Goal: Transaction & Acquisition: Purchase product/service

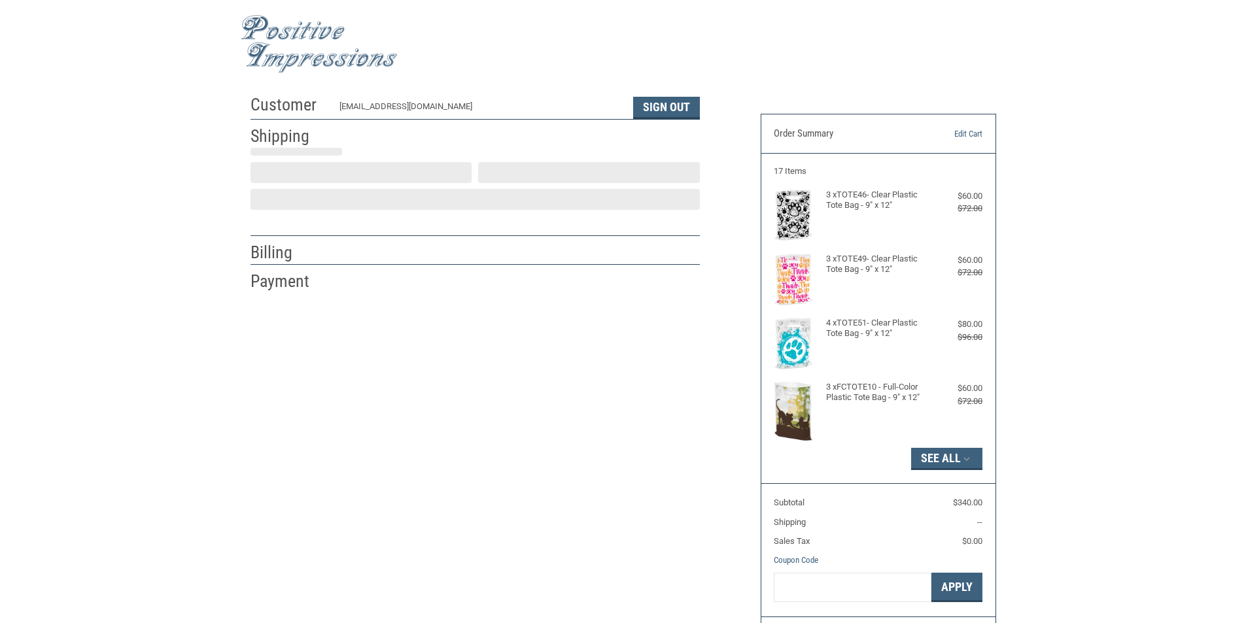
select select "US"
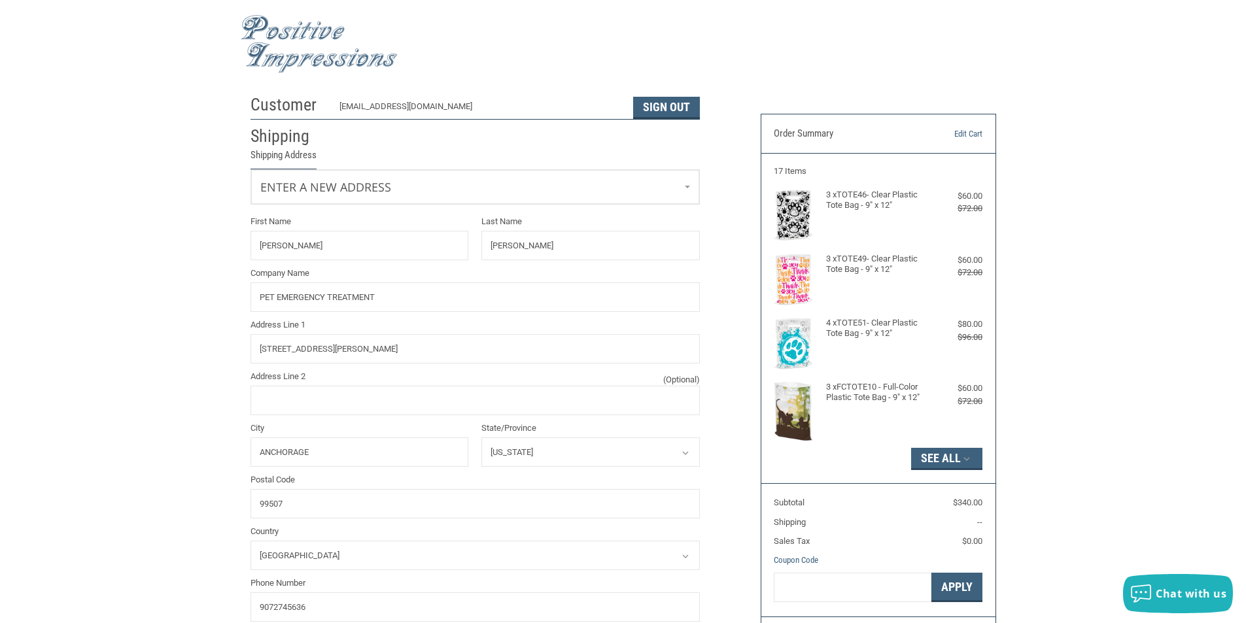
select select "AK"
radio input "true"
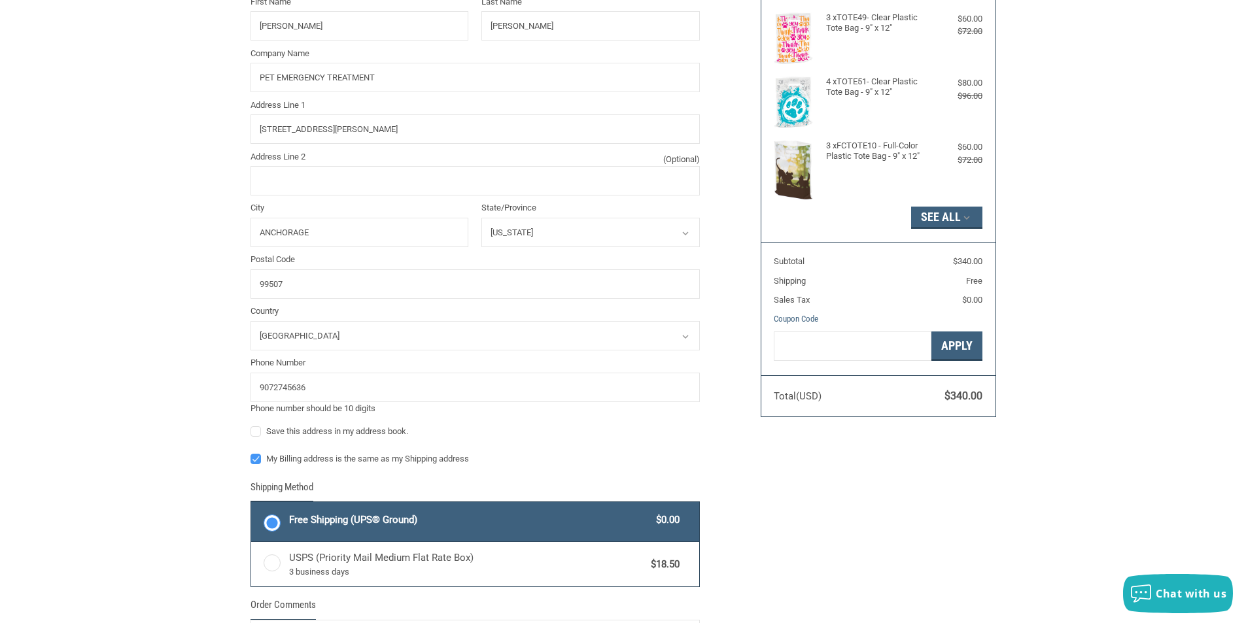
scroll to position [327, 0]
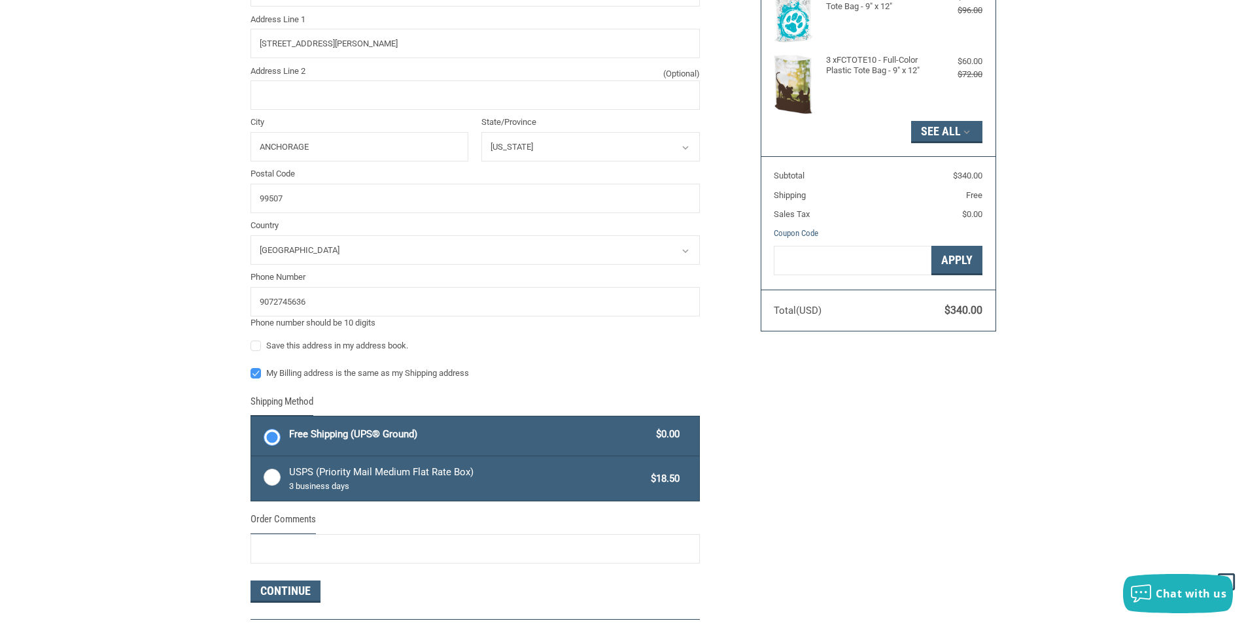
drag, startPoint x: 272, startPoint y: 473, endPoint x: 284, endPoint y: 471, distance: 12.1
click at [272, 473] on label "USPS (Priority Mail Medium Flat Rate Box) 3 business days $18.50" at bounding box center [475, 478] width 448 height 44
click at [252, 458] on input "USPS (Priority Mail Medium Flat Rate Box) 3 business days $18.50" at bounding box center [251, 458] width 1 height 1
radio input "true"
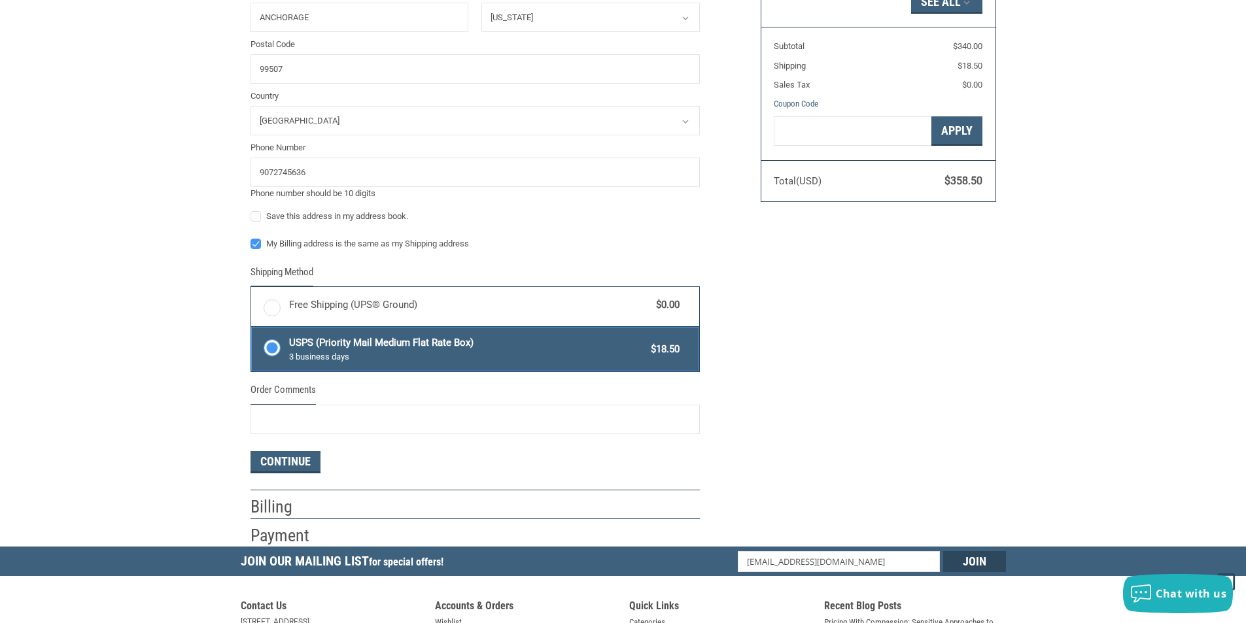
scroll to position [458, 0]
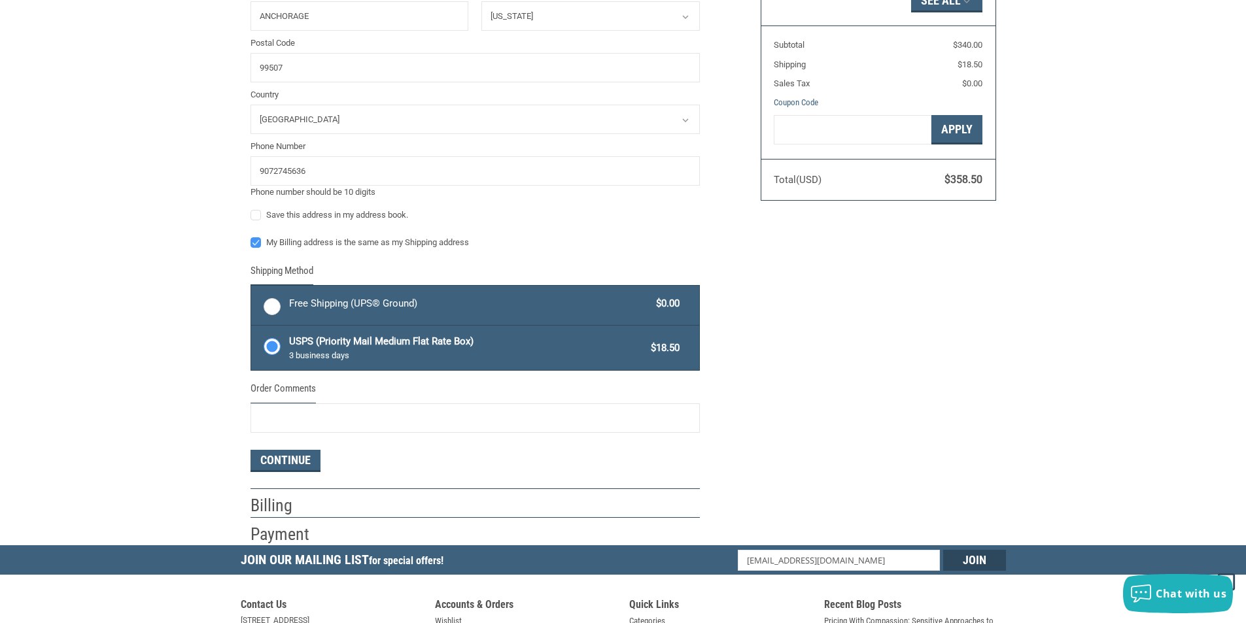
click at [271, 301] on label "Free Shipping (UPS® Ground) $0.00" at bounding box center [475, 305] width 448 height 39
click at [252, 288] on input "Free Shipping (UPS® Ground) $0.00" at bounding box center [251, 287] width 1 height 1
radio input "true"
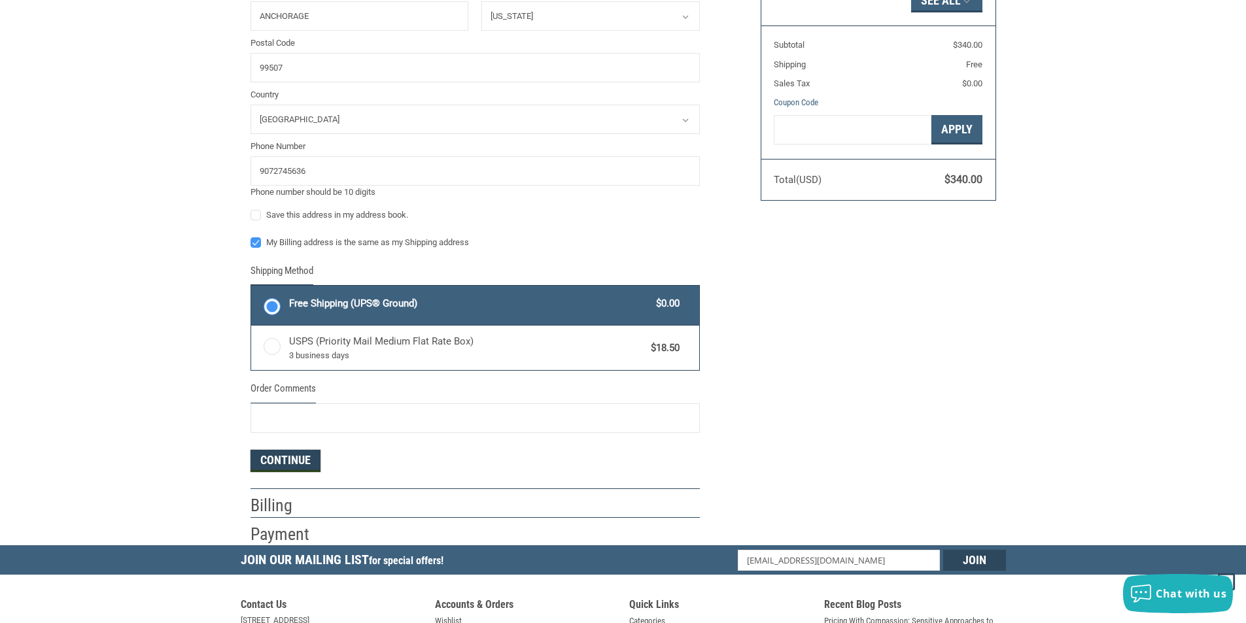
click at [288, 460] on button "Continue" at bounding box center [285, 461] width 70 height 22
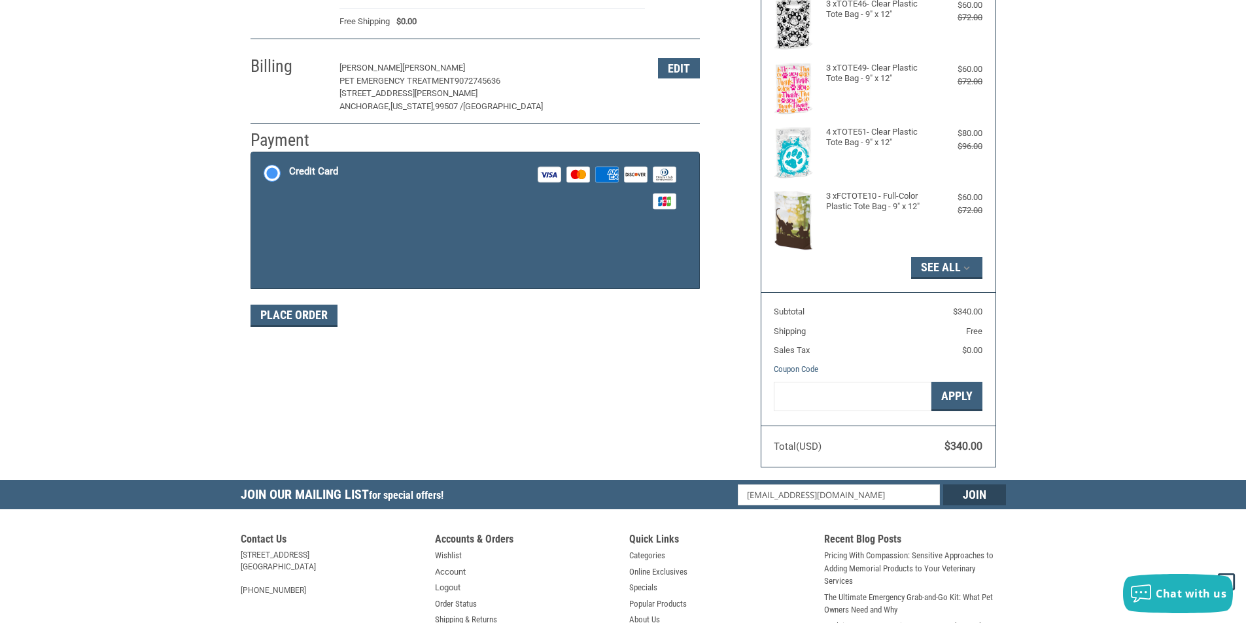
scroll to position [126, 0]
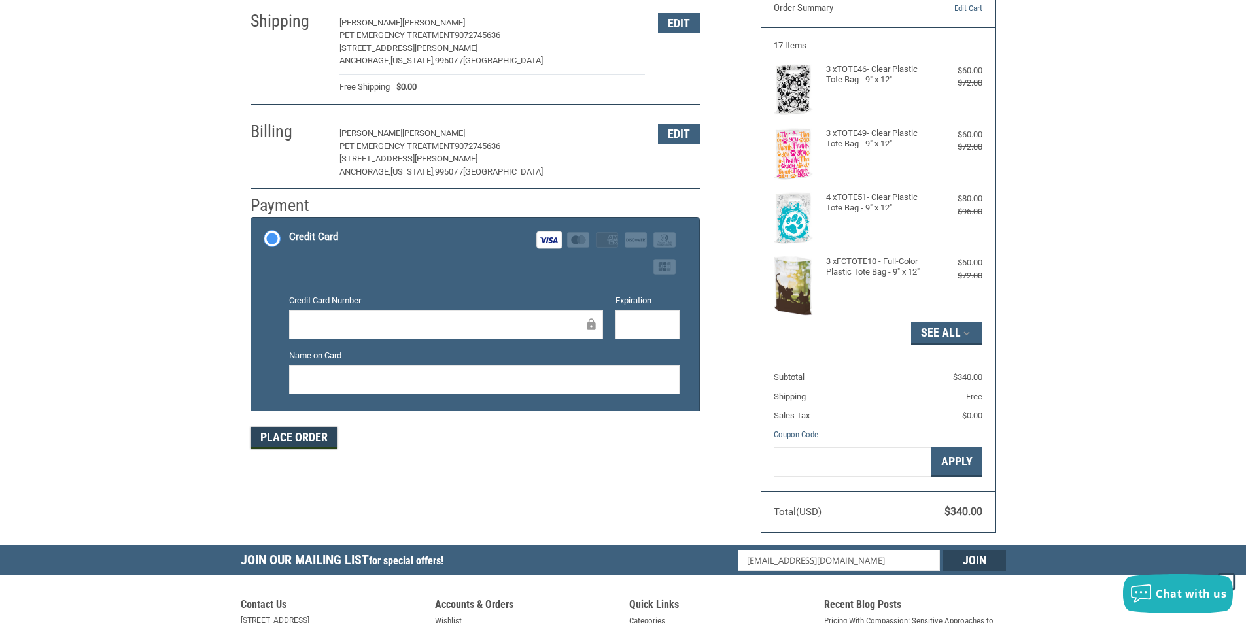
click at [270, 438] on button "Place Order" at bounding box center [293, 438] width 87 height 22
